Goal: Task Accomplishment & Management: Complete application form

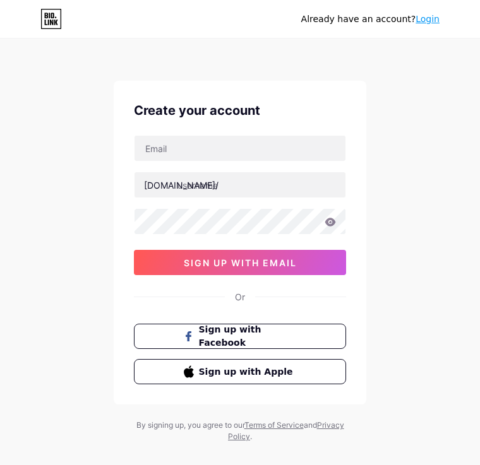
click at [163, 325] on button "Sign up with Facebook" at bounding box center [240, 336] width 212 height 25
click at [164, 339] on button "Sign up with Facebook" at bounding box center [240, 336] width 212 height 25
click at [320, 335] on button "Sign up with Facebook" at bounding box center [240, 336] width 212 height 25
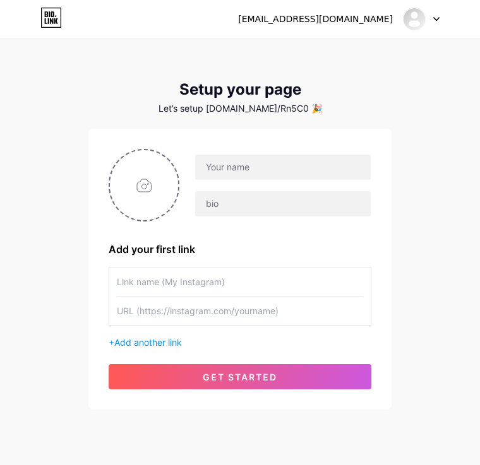
click at [348, 381] on button "get started" at bounding box center [240, 376] width 263 height 25
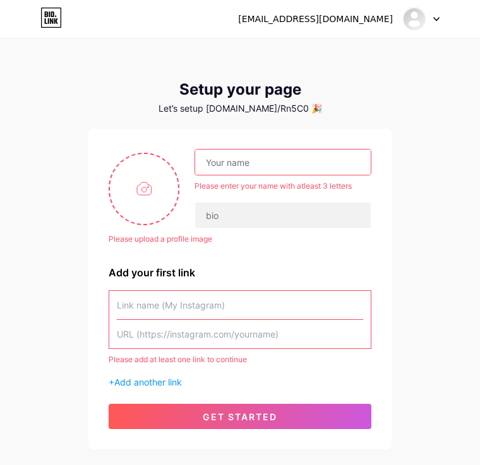
click at [337, 160] on input "text" at bounding box center [283, 162] width 176 height 25
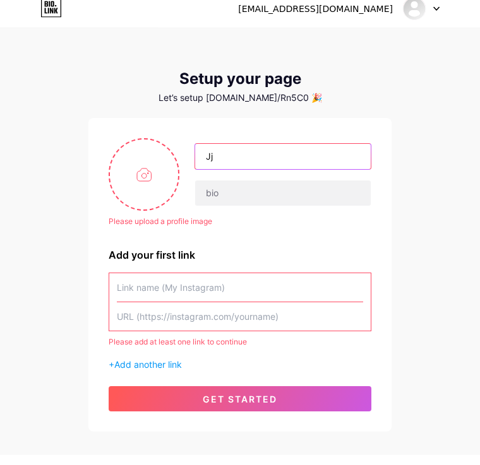
type input "Jj"
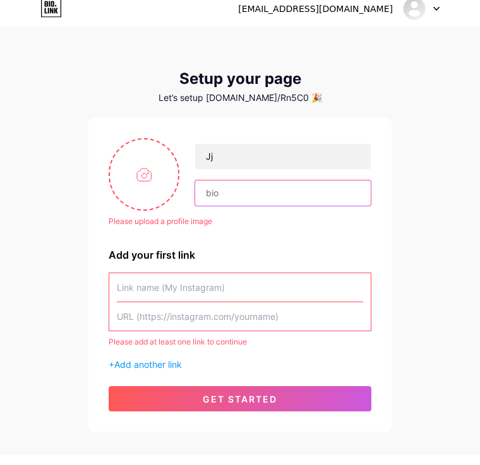
click at [316, 191] on input "text" at bounding box center [283, 203] width 176 height 25
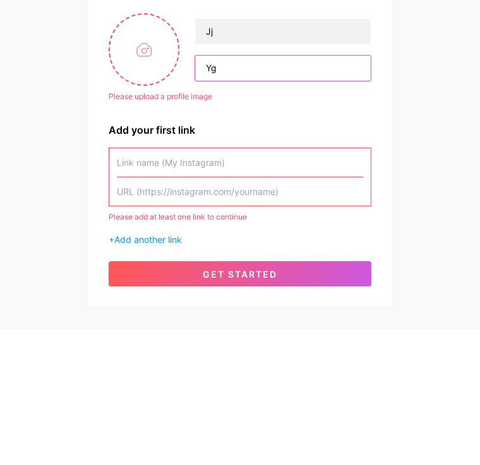
type input "Yg"
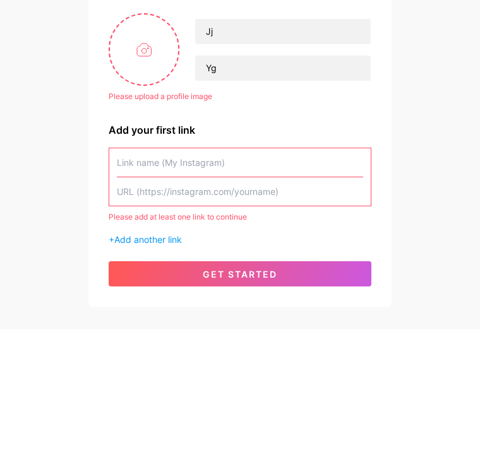
click at [321, 284] on input "text" at bounding box center [240, 298] width 246 height 28
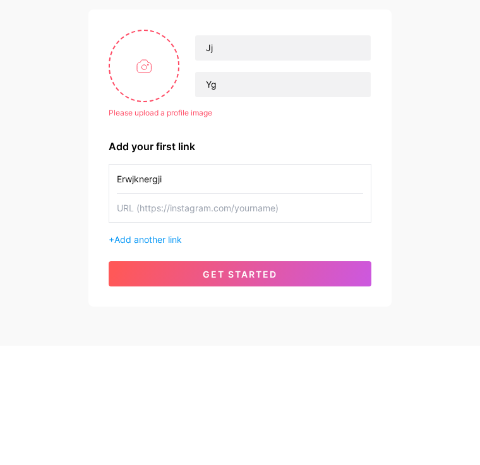
type input "Erwjknergji"
click at [285, 313] on input "text" at bounding box center [240, 327] width 246 height 28
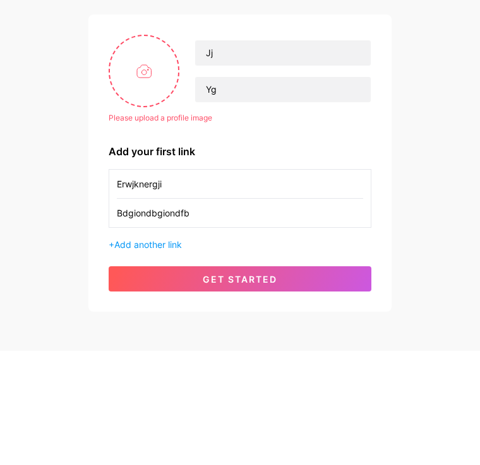
type input "Bdgiondbgiondfb"
click at [140, 150] on input "file" at bounding box center [144, 185] width 68 height 70
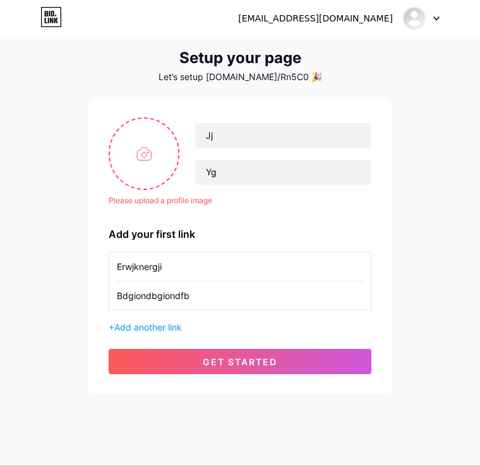
type input "C:\fakepath\IMG_1800.jpeg"
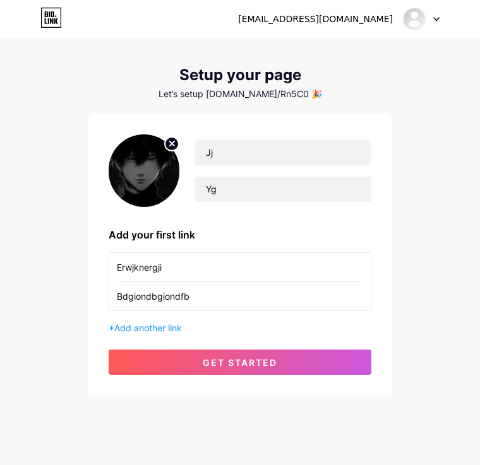
click at [205, 374] on button "get started" at bounding box center [240, 362] width 263 height 25
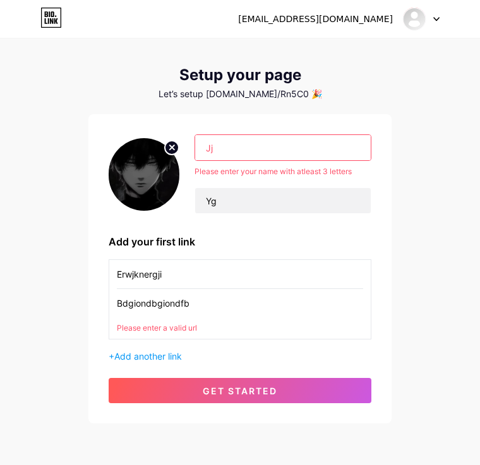
click at [234, 397] on button "get started" at bounding box center [240, 390] width 263 height 25
click at [229, 392] on span "get started" at bounding box center [240, 391] width 75 height 11
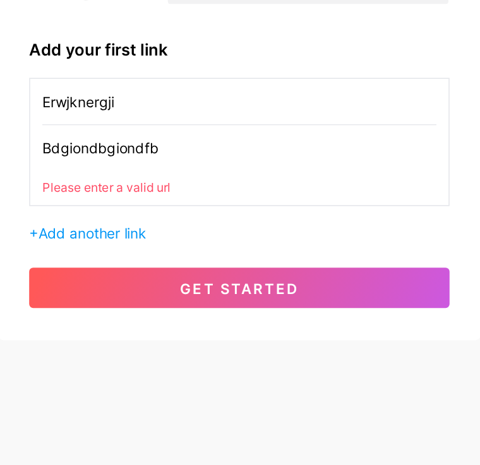
click at [192, 329] on button "get started" at bounding box center [240, 341] width 263 height 25
click at [205, 329] on button "get started" at bounding box center [240, 341] width 263 height 25
click at [201, 329] on button "get started" at bounding box center [240, 341] width 263 height 25
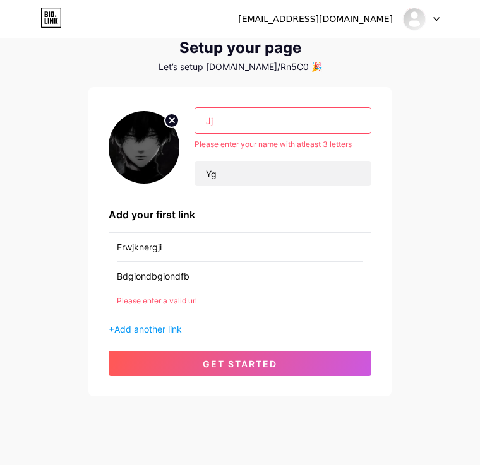
click at [239, 271] on input "Bdgiondbgiondfb" at bounding box center [240, 276] width 246 height 28
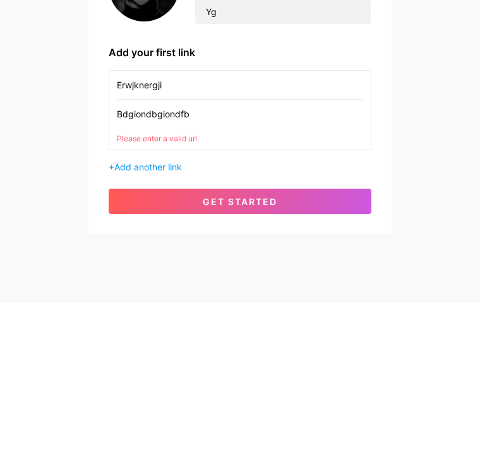
click at [301, 234] on input "Erwjknergji" at bounding box center [240, 248] width 246 height 28
type input "E"
type input "Mdtbgodbkdt99r84"
click at [345, 263] on input "Bdgiondbgiondfb" at bounding box center [240, 277] width 246 height 28
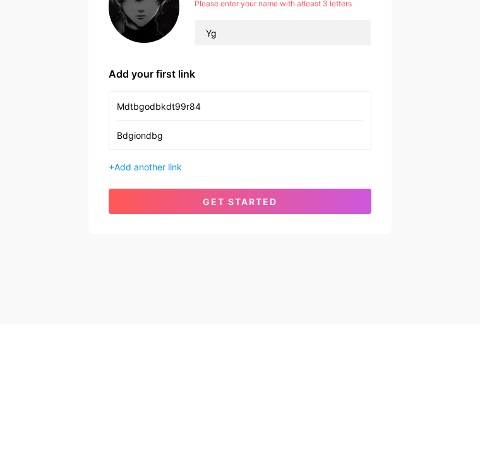
type input "Bdgiondbg"
click at [314, 330] on button "get started" at bounding box center [240, 342] width 263 height 25
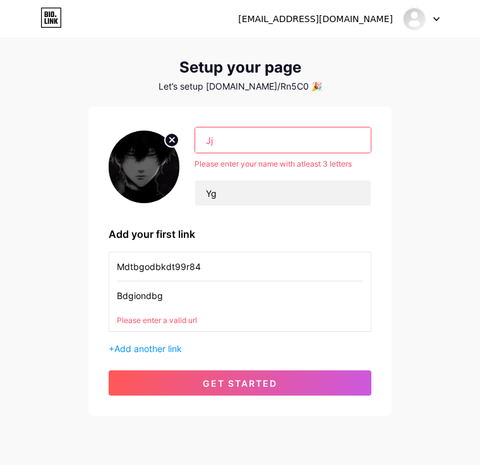
click at [350, 377] on button "get started" at bounding box center [240, 383] width 263 height 25
click at [342, 390] on button "get started" at bounding box center [240, 383] width 263 height 25
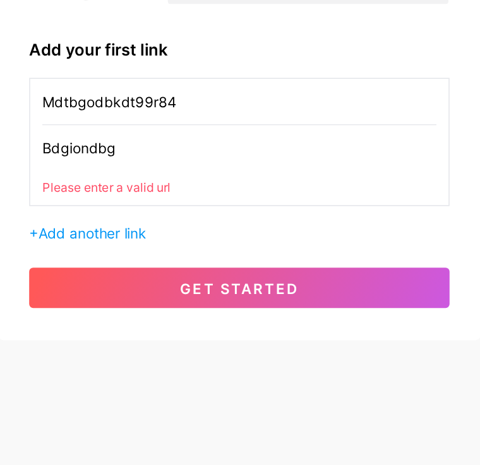
click at [244, 199] on div "Jj Please enter your name with atleast 3 letters Yg Add your first link Mdtbgod…" at bounding box center [239, 219] width 303 height 309
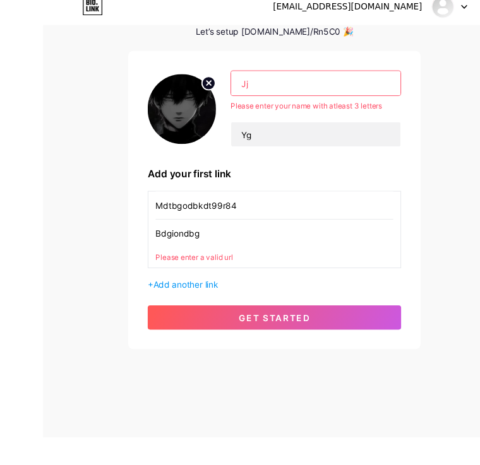
scroll to position [0, 0]
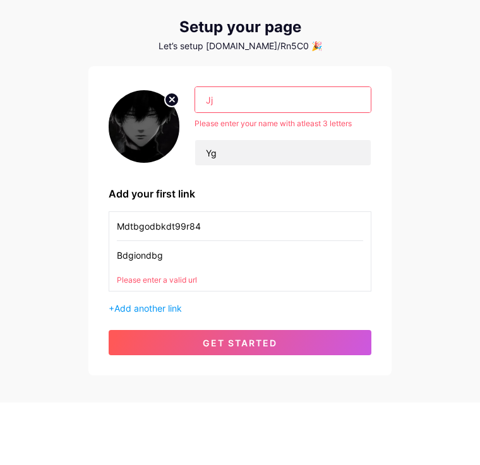
click at [326, 393] on button "get started" at bounding box center [240, 405] width 263 height 25
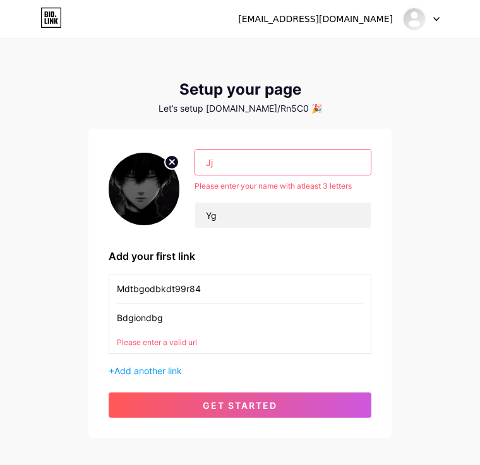
click at [345, 153] on input "Jj" at bounding box center [283, 162] width 176 height 25
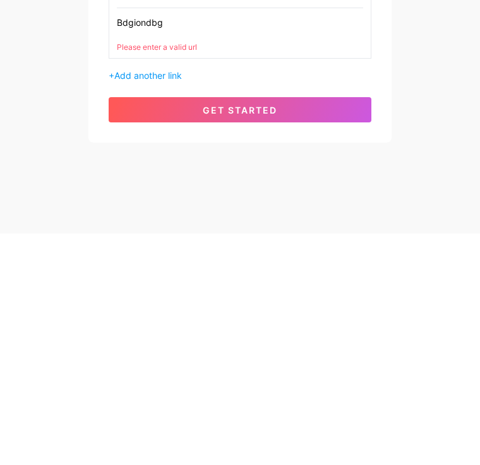
type input "PJj"
click at [342, 329] on button "get started" at bounding box center [240, 341] width 263 height 25
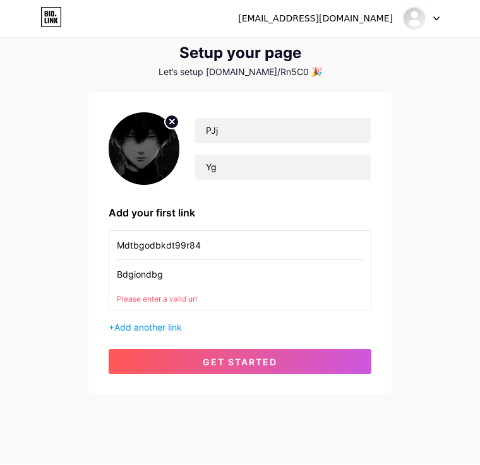
click at [322, 343] on div "PJj Yg Add your first link Mdtbgodbkdt99r84 Bdgiondbg Please enter a valid url …" at bounding box center [240, 244] width 263 height 262
click at [330, 360] on button "get started" at bounding box center [240, 362] width 263 height 25
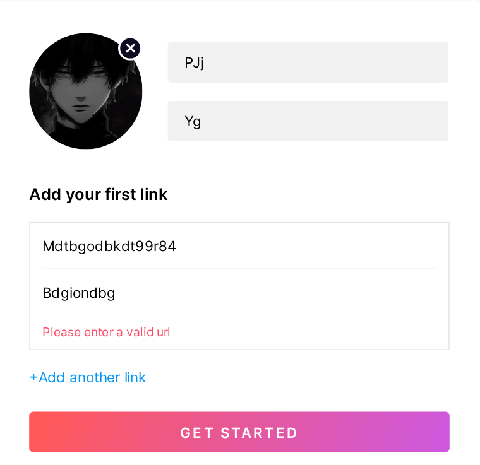
click at [218, 231] on div "Mdtbgodbkdt99r84 Bdgiondbg Please enter a valid url + Add another link" at bounding box center [240, 283] width 263 height 104
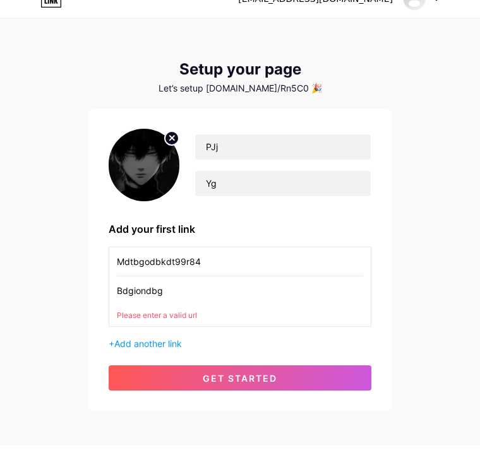
click at [334, 363] on div "PJj Yg Add your first link Mdtbgodbkdt99r84 Bdgiondbg Please enter a valid url …" at bounding box center [240, 280] width 263 height 262
click at [344, 386] on button "get started" at bounding box center [240, 398] width 263 height 25
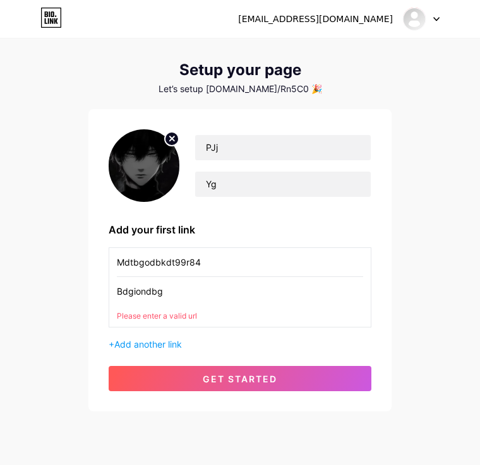
click at [260, 280] on input "Bdgiondbg" at bounding box center [240, 291] width 246 height 28
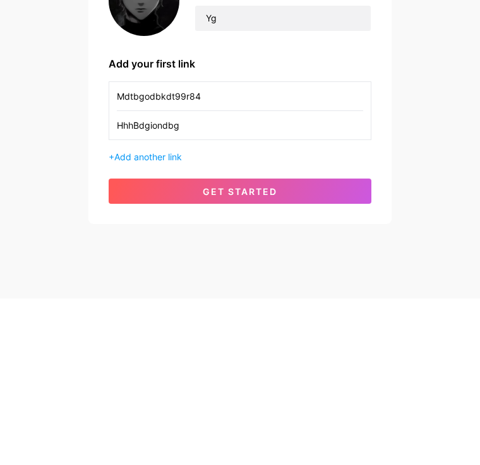
type input "HhhBdgiondbg"
click at [324, 345] on button "get started" at bounding box center [240, 357] width 263 height 25
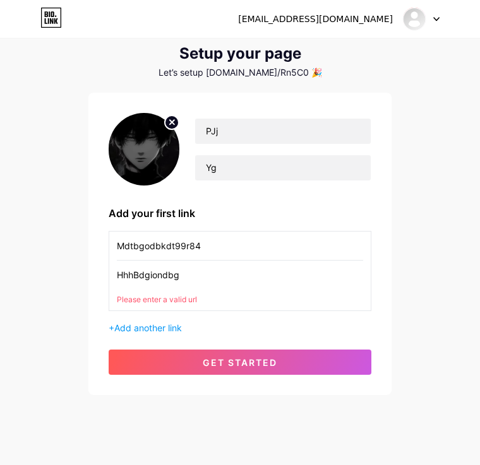
click at [296, 351] on button "get started" at bounding box center [240, 362] width 263 height 25
click at [285, 368] on button "get started" at bounding box center [240, 362] width 263 height 25
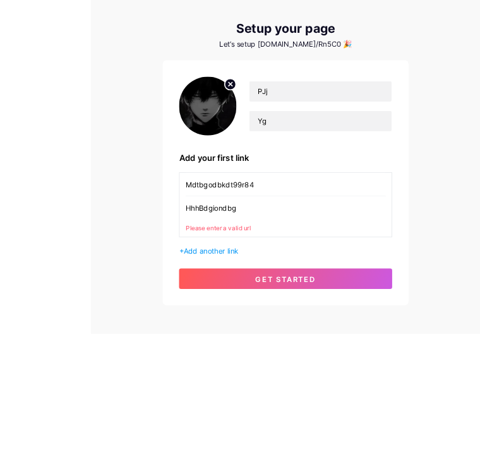
scroll to position [54, 0]
